Goal: Transaction & Acquisition: Purchase product/service

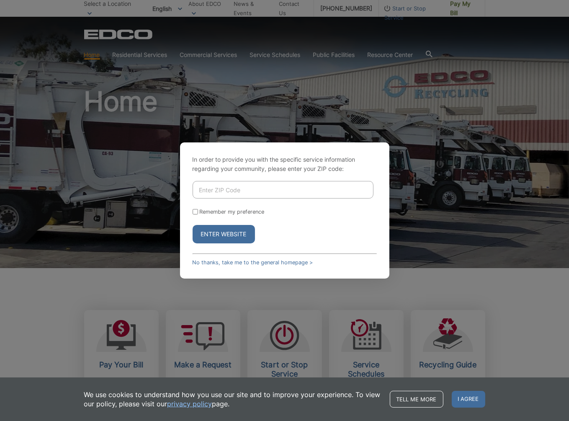
click at [247, 186] on input "Enter ZIP Code" at bounding box center [283, 190] width 181 height 18
type input "92075"
click at [195, 209] on input "Remember my preference" at bounding box center [195, 211] width 5 height 5
checkbox input "true"
click at [238, 233] on button "Enter Website" at bounding box center [224, 234] width 62 height 18
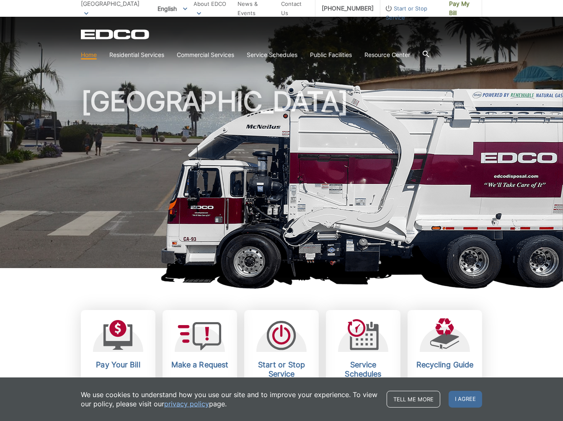
click at [467, 8] on span "Pay My Bill" at bounding box center [462, 8] width 26 height 18
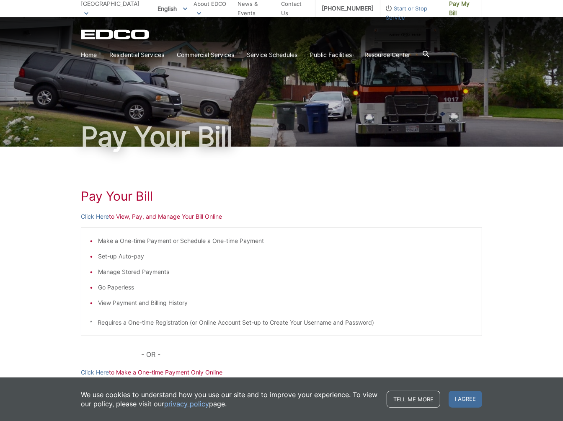
click at [121, 6] on p "[GEOGRAPHIC_DATA]" at bounding box center [112, 8] width 62 height 18
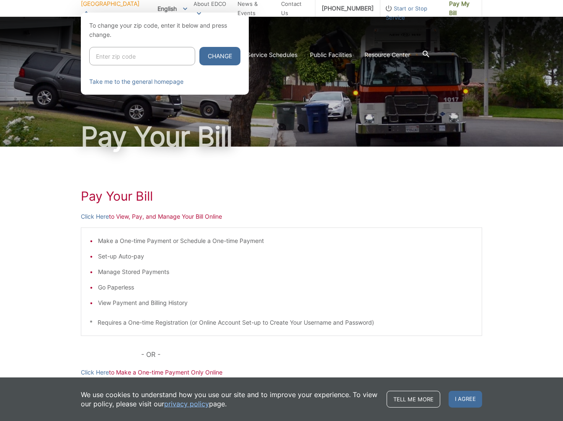
click at [162, 135] on div at bounding box center [281, 223] width 563 height 421
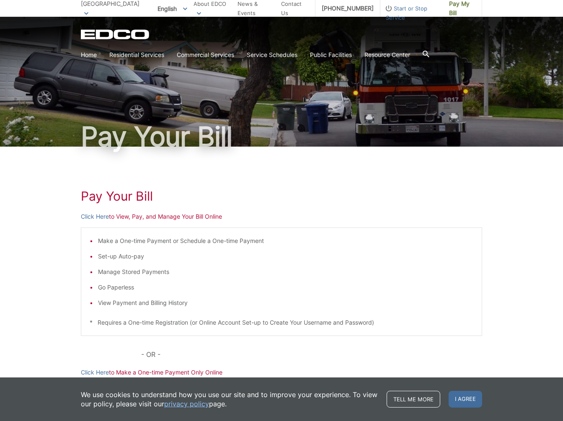
click at [103, 5] on span "[GEOGRAPHIC_DATA]" at bounding box center [110, 3] width 59 height 7
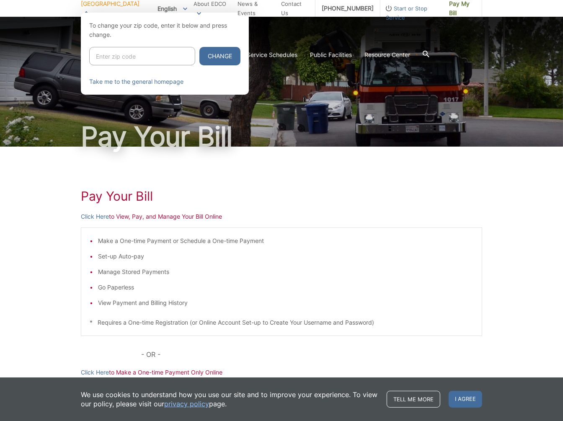
click at [150, 83] on link "Take me to the general homepage" at bounding box center [136, 81] width 94 height 9
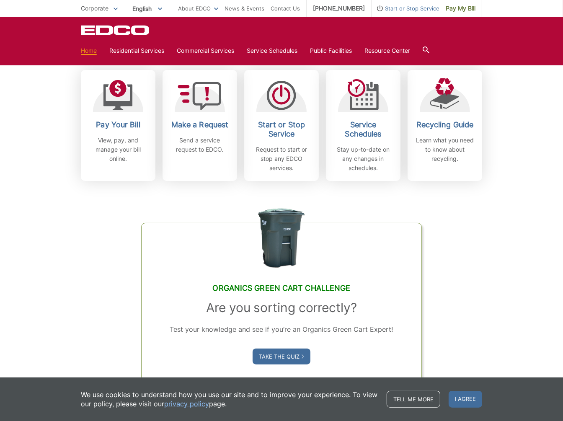
scroll to position [251, 0]
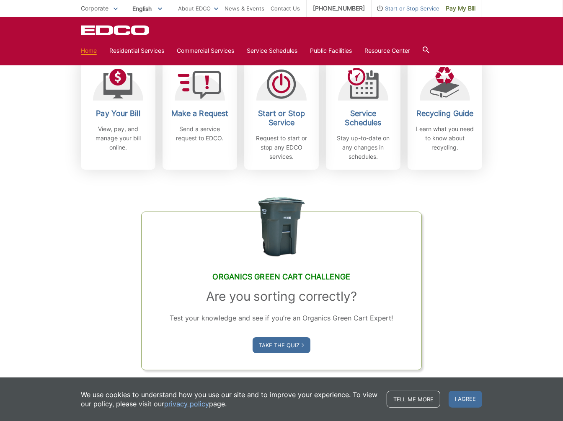
click at [126, 113] on h2 "Pay Your Bill" at bounding box center [118, 113] width 62 height 9
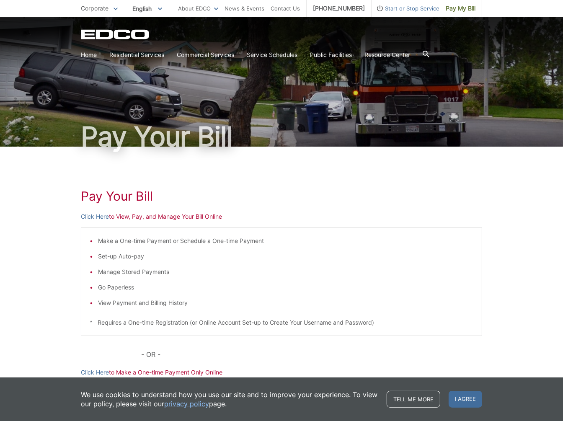
click at [98, 216] on link "Click Here" at bounding box center [95, 216] width 28 height 9
